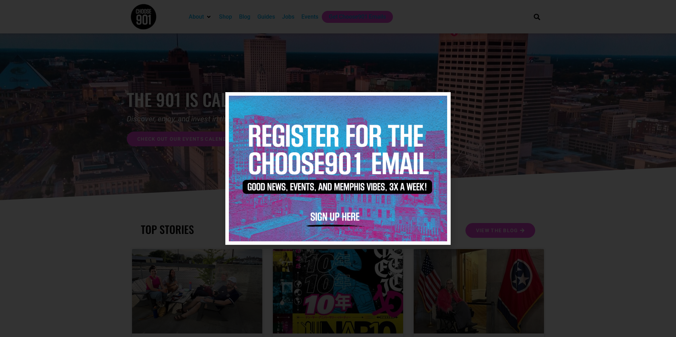
click at [442, 102] on icon "Close" at bounding box center [440, 101] width 5 height 5
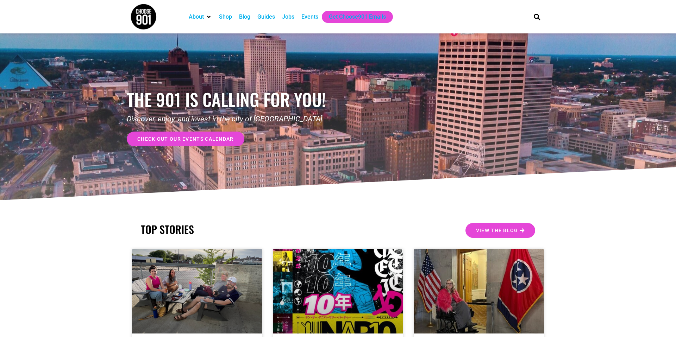
click at [310, 16] on div "Events" at bounding box center [309, 17] width 17 height 8
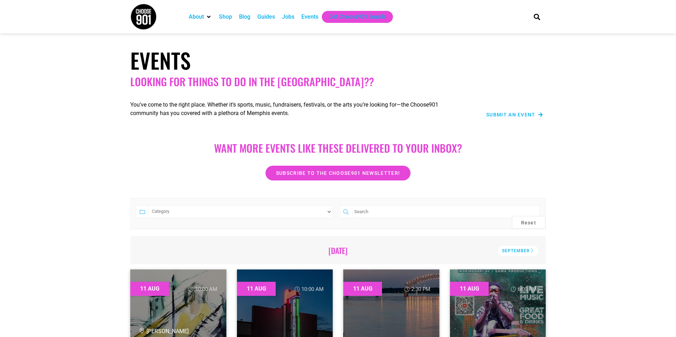
click at [514, 115] on span "Submit an Event" at bounding box center [510, 114] width 49 height 5
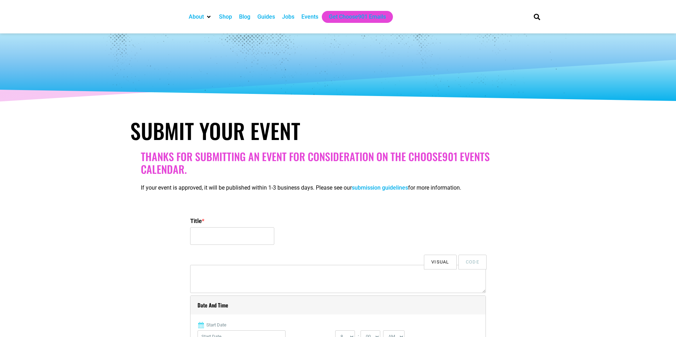
select select
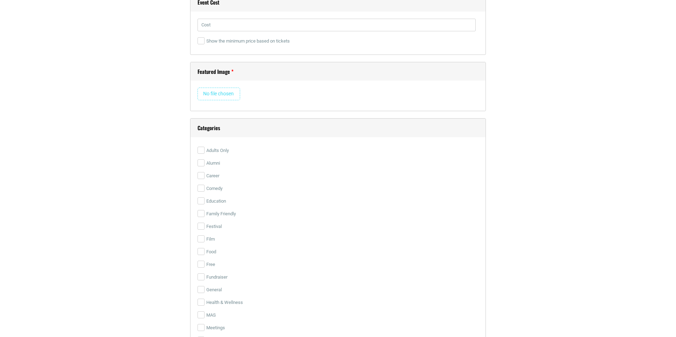
scroll to position [983, 0]
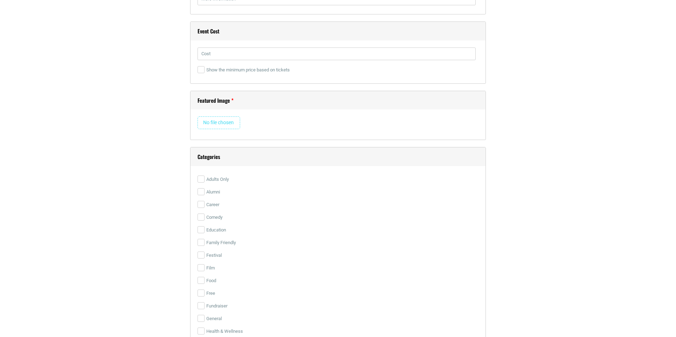
click at [219, 124] on input "file" at bounding box center [218, 122] width 43 height 13
type input "C:\fakepath\[PERSON_NAME] headshot.jpeg"
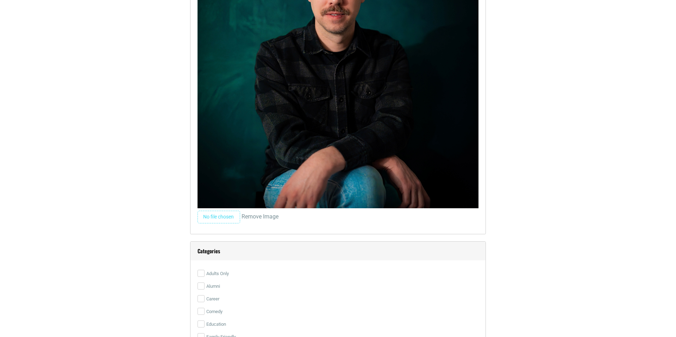
scroll to position [1178, 0]
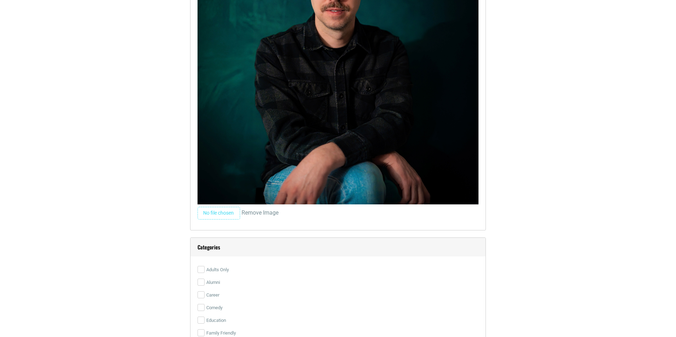
click at [228, 211] on input "file" at bounding box center [218, 213] width 43 height 13
